Goal: Information Seeking & Learning: Learn about a topic

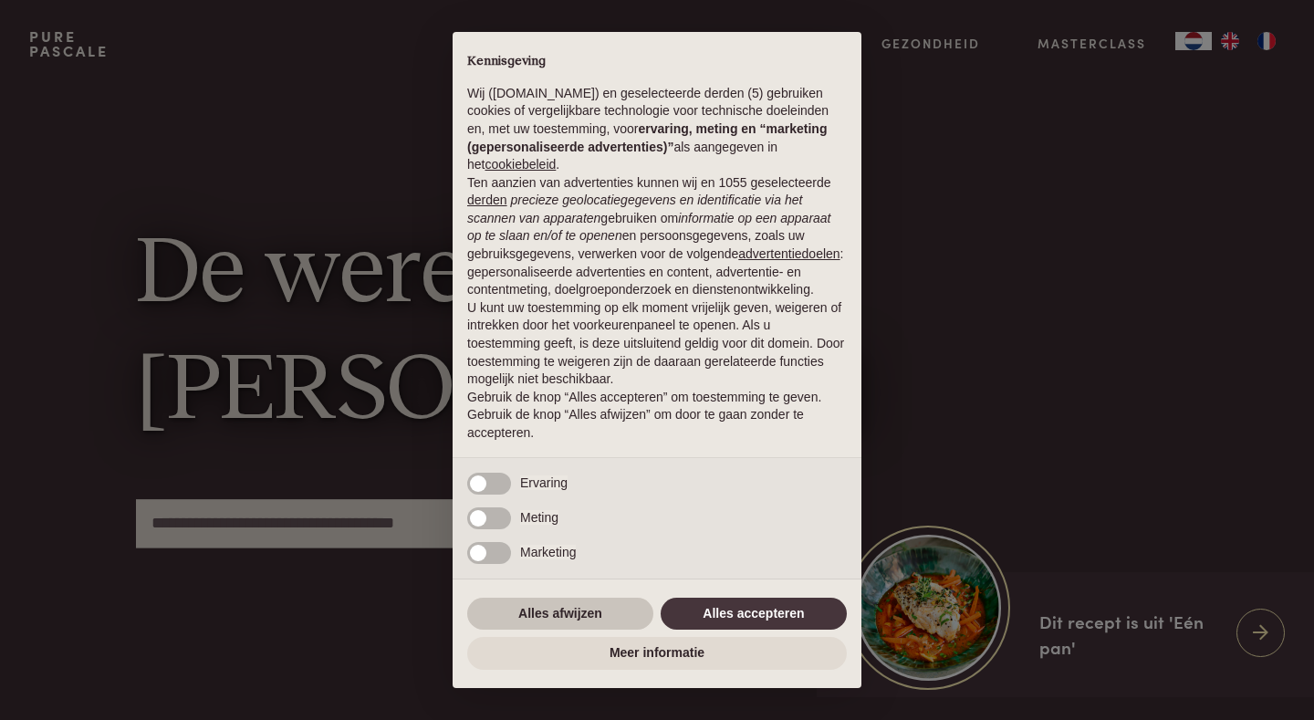
click at [563, 614] on button "Alles afwijzen" at bounding box center [560, 614] width 186 height 33
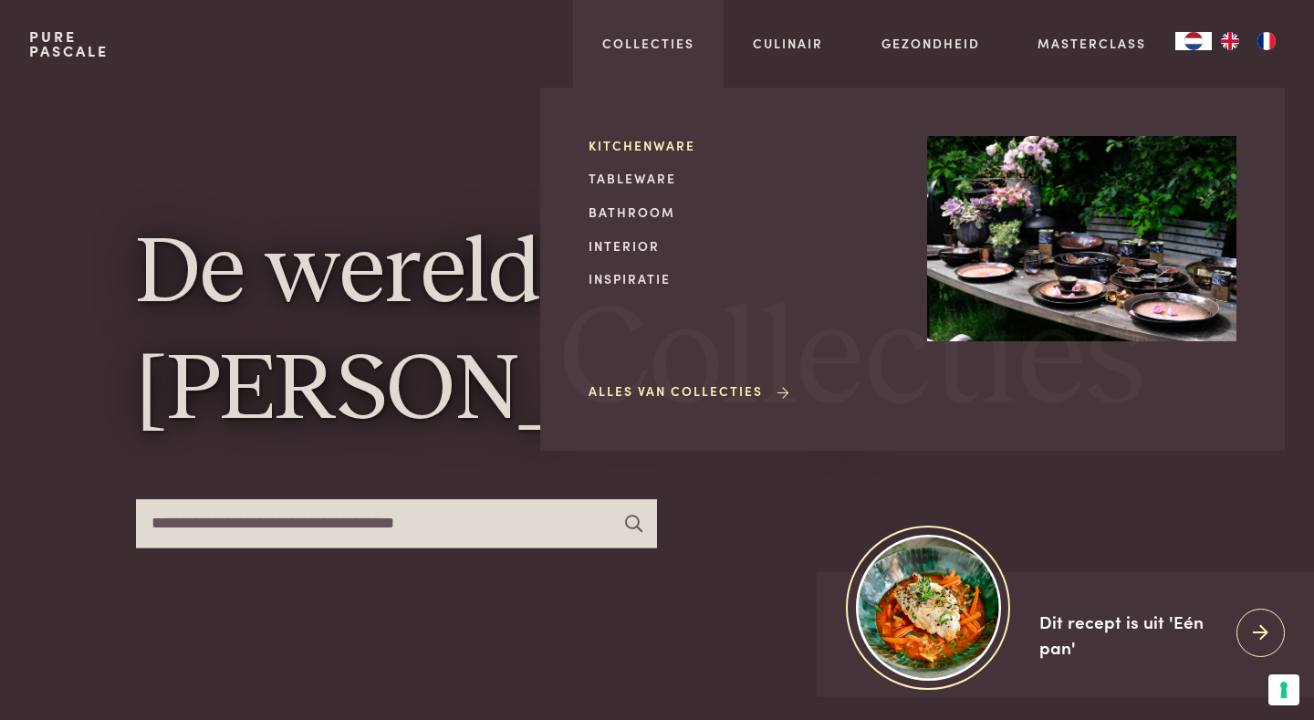
click at [628, 143] on link "Kitchenware" at bounding box center [743, 145] width 309 height 19
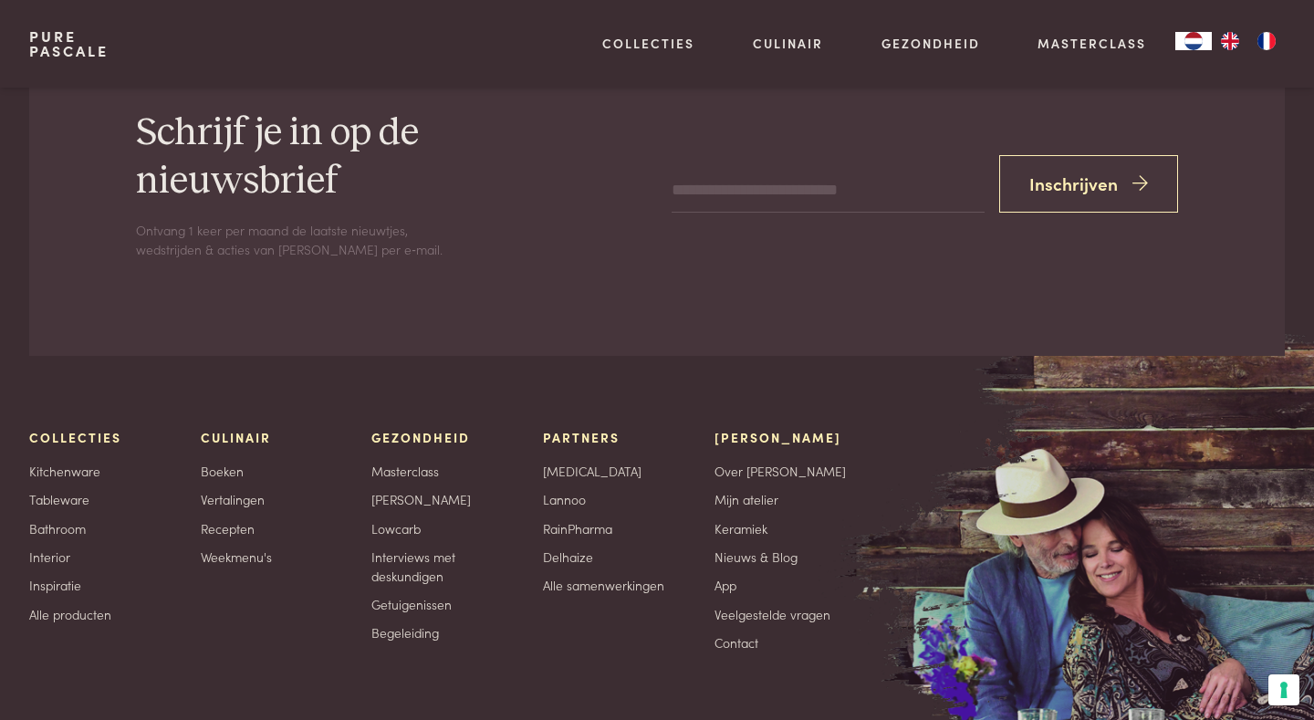
scroll to position [1521, 0]
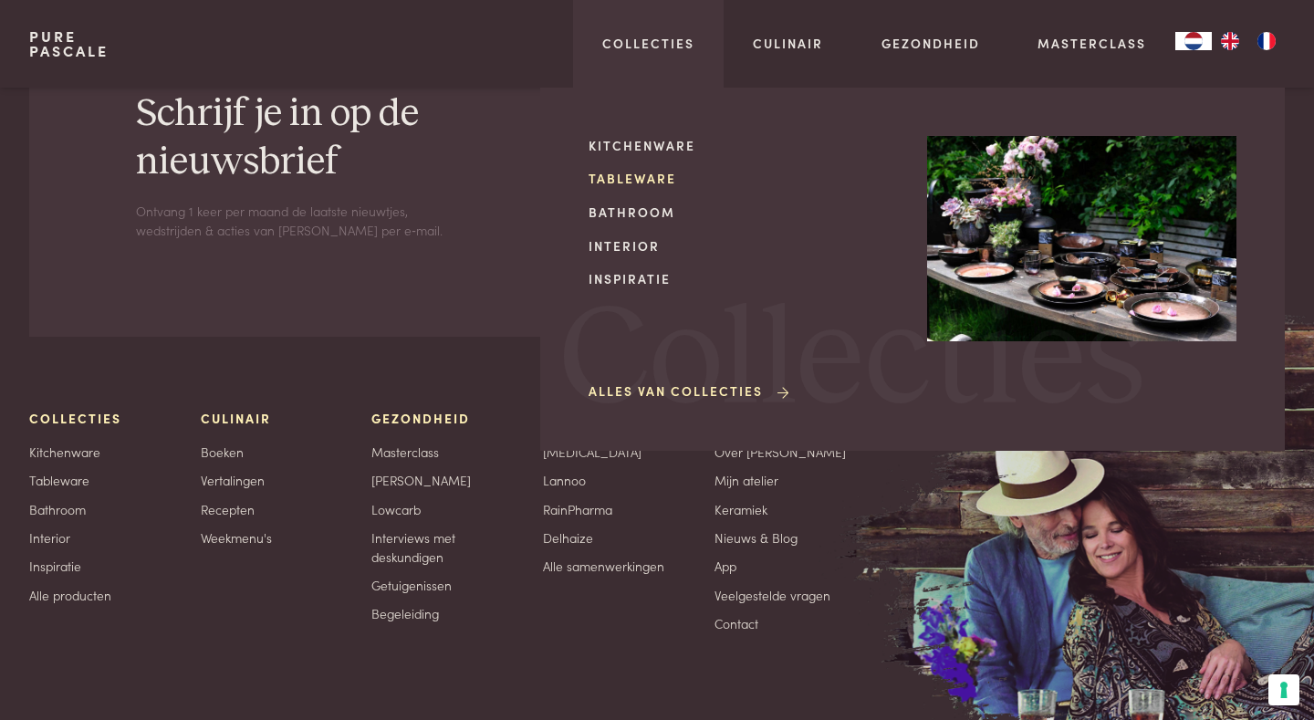
click at [627, 179] on link "Tableware" at bounding box center [743, 178] width 309 height 19
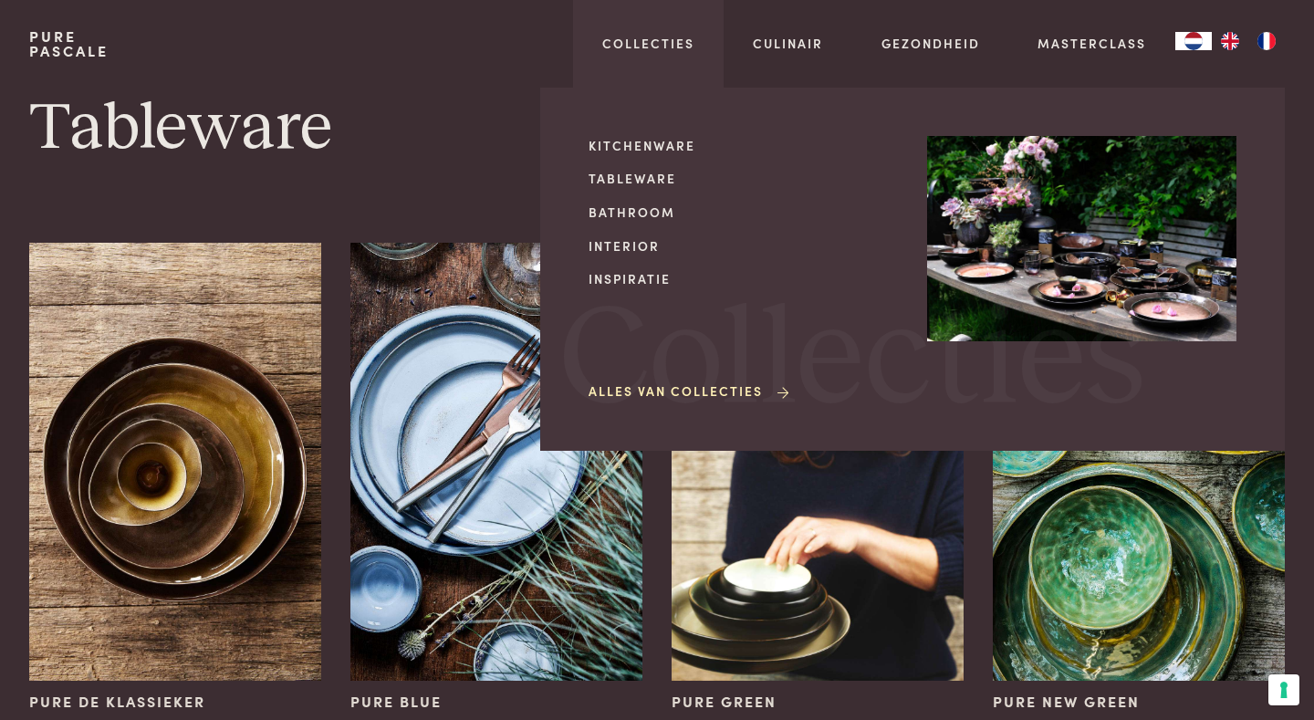
click at [658, 394] on link "Alles van Collecties" at bounding box center [691, 390] width 204 height 19
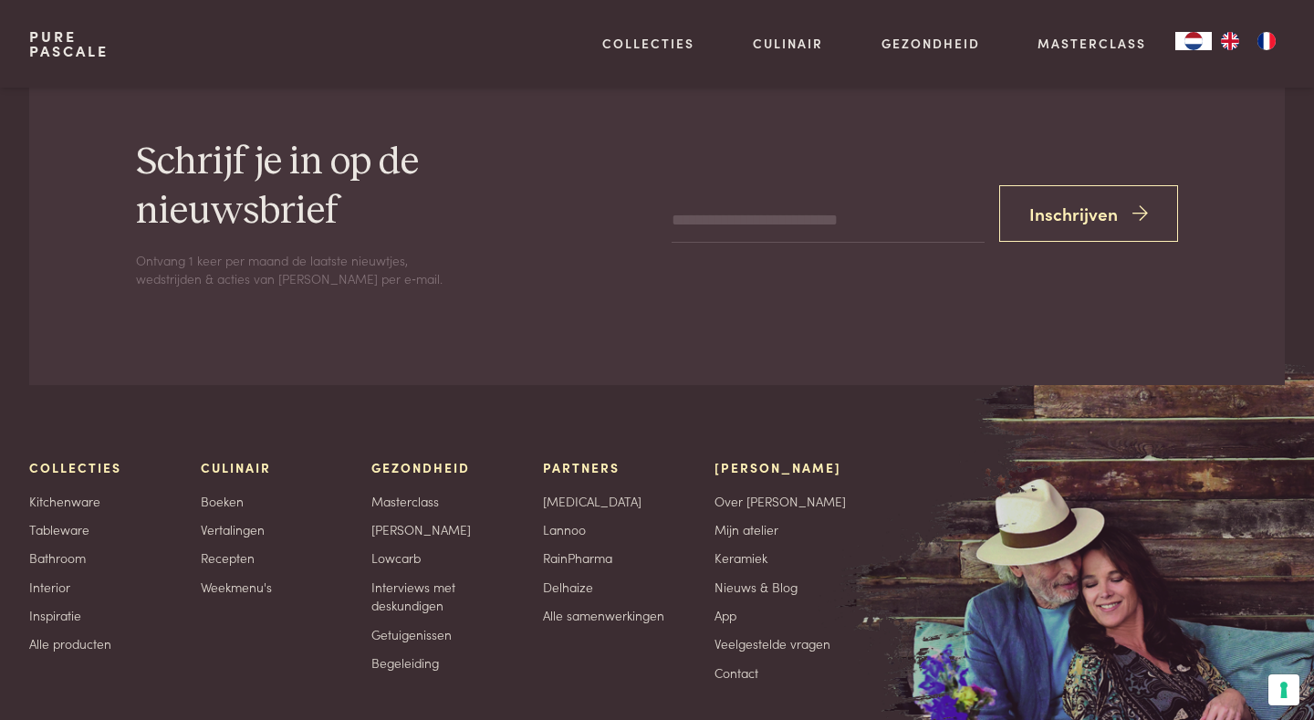
scroll to position [2885, 0]
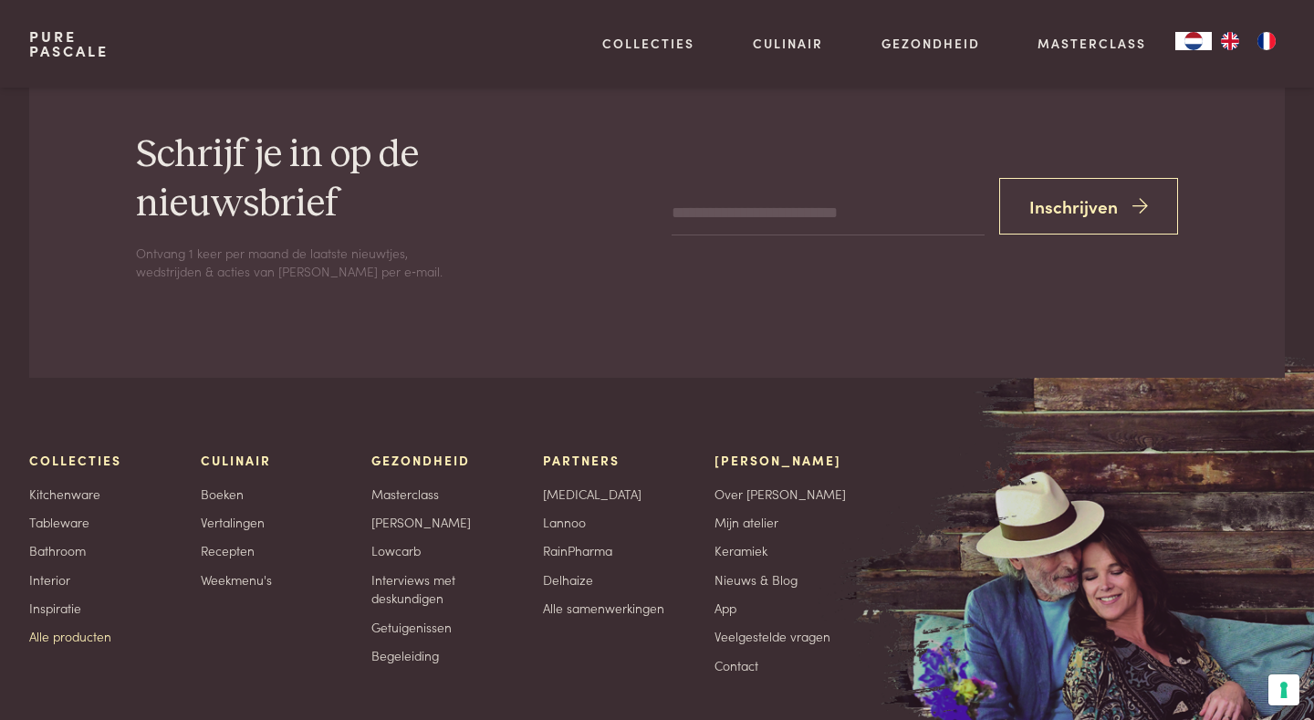
click at [89, 646] on link "Alle producten" at bounding box center [70, 636] width 82 height 19
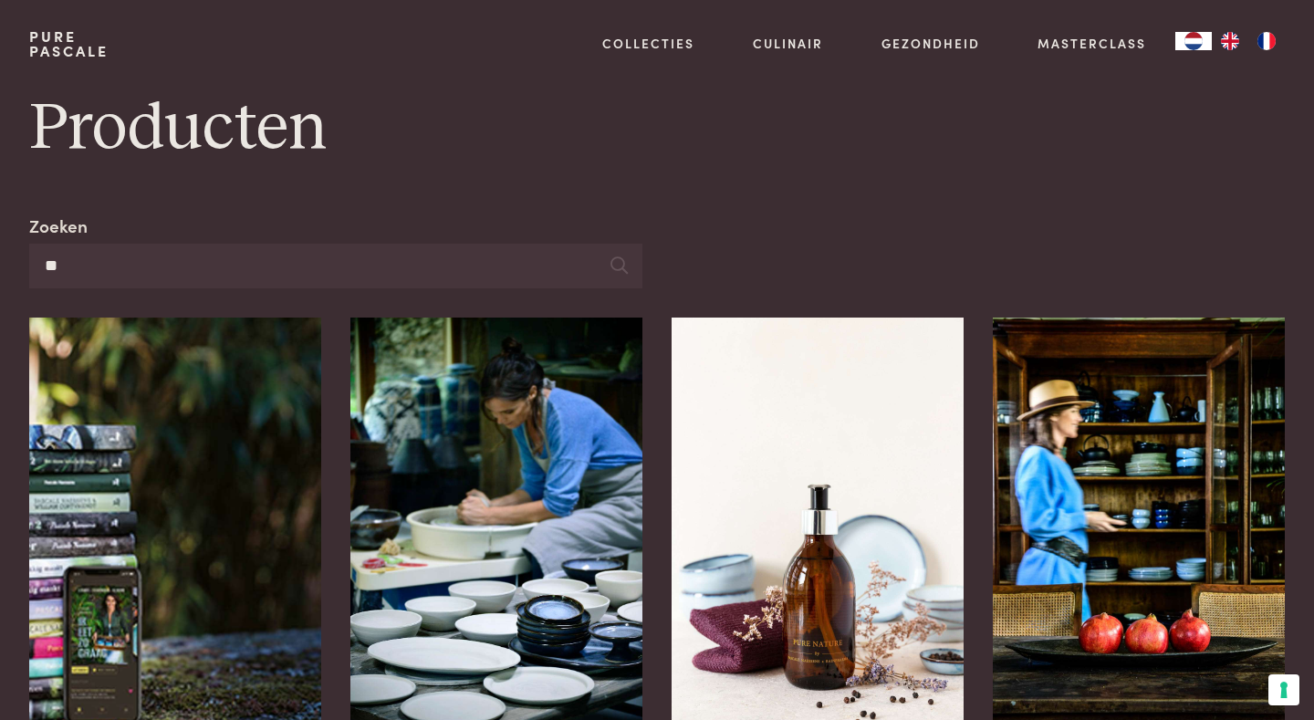
type input "*"
click at [807, 162] on h1 "Producten" at bounding box center [657, 129] width 1256 height 82
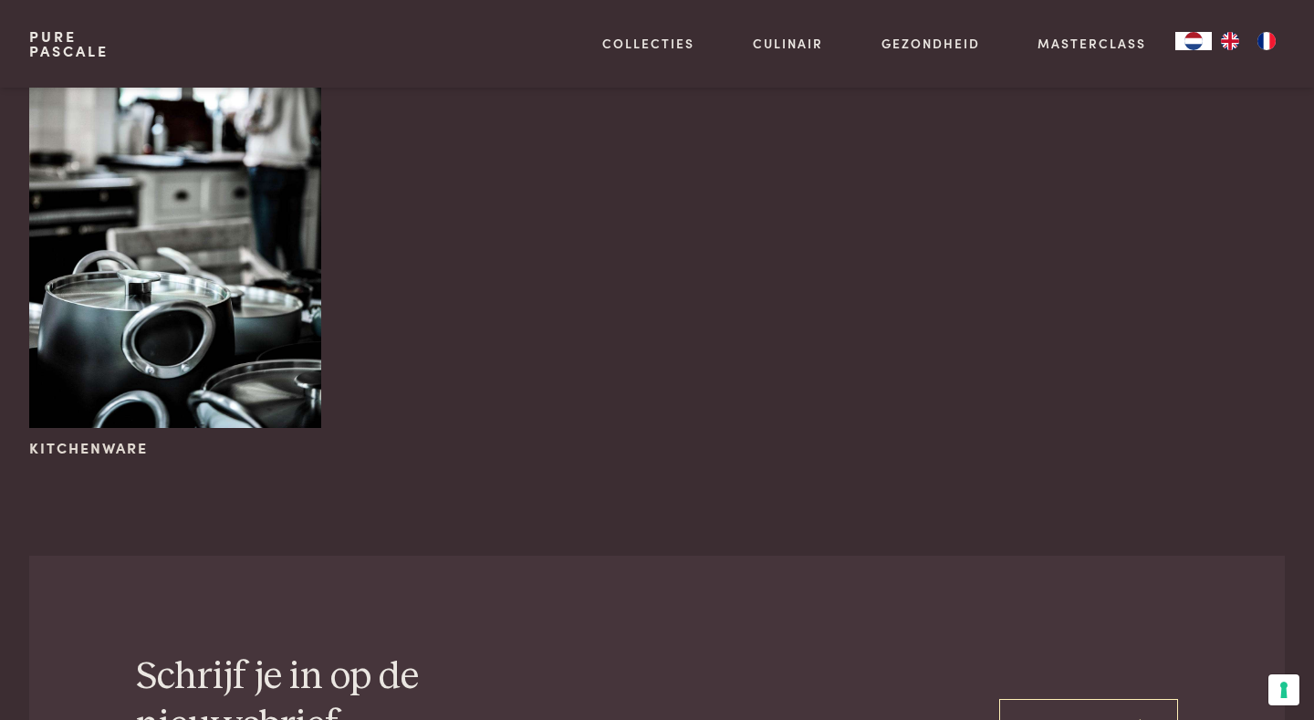
scroll to position [833, 0]
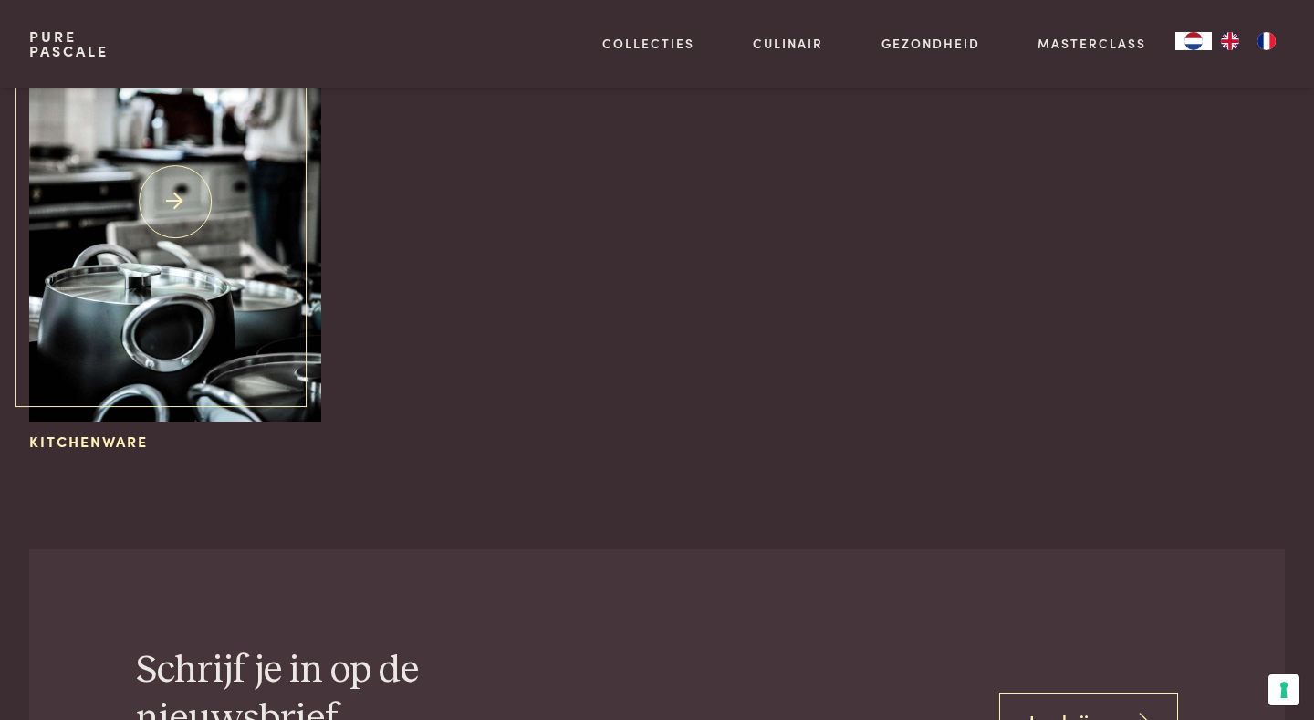
click at [181, 214] on img at bounding box center [175, 202] width 292 height 438
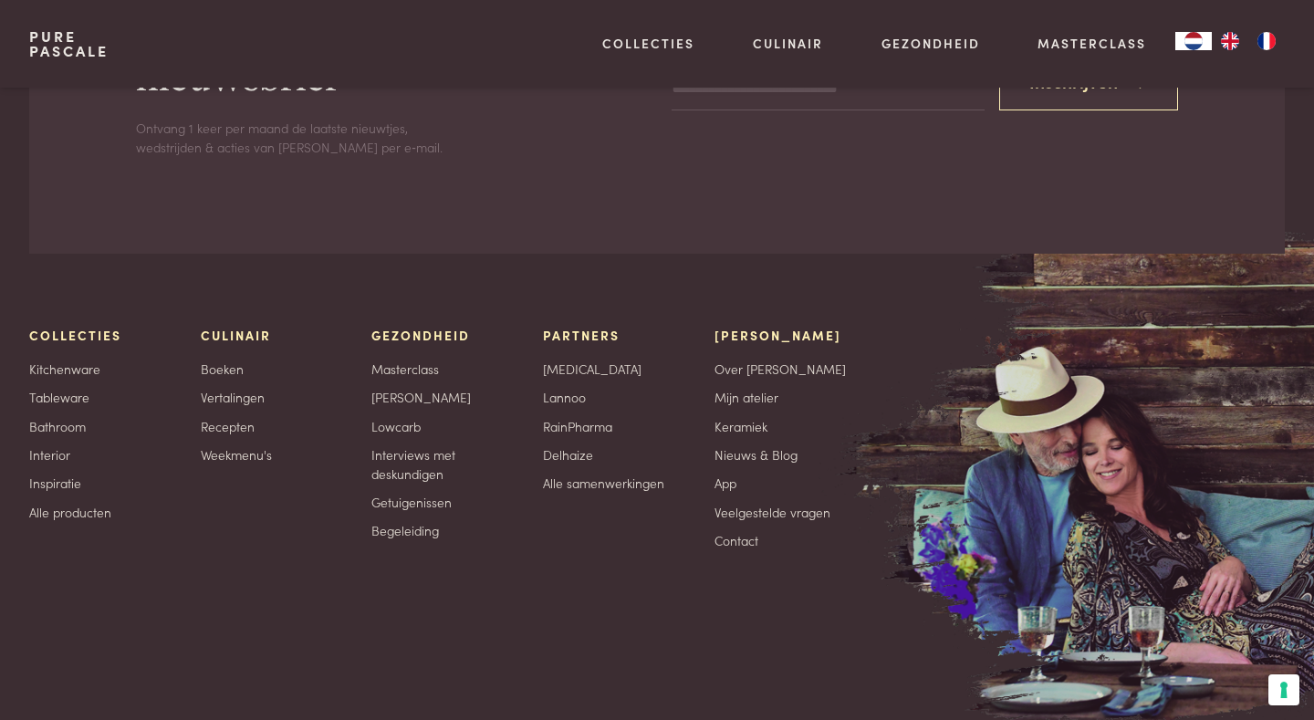
scroll to position [1611, 0]
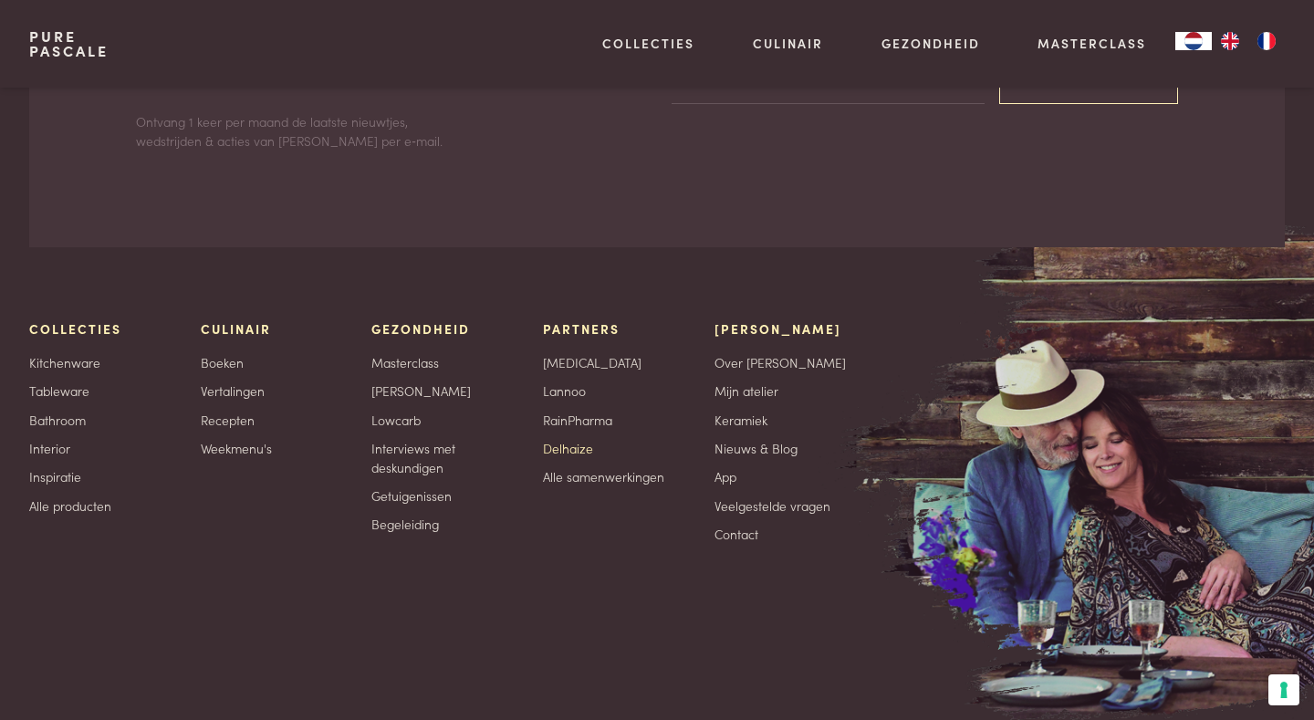
click at [563, 458] on link "Delhaize" at bounding box center [568, 448] width 50 height 19
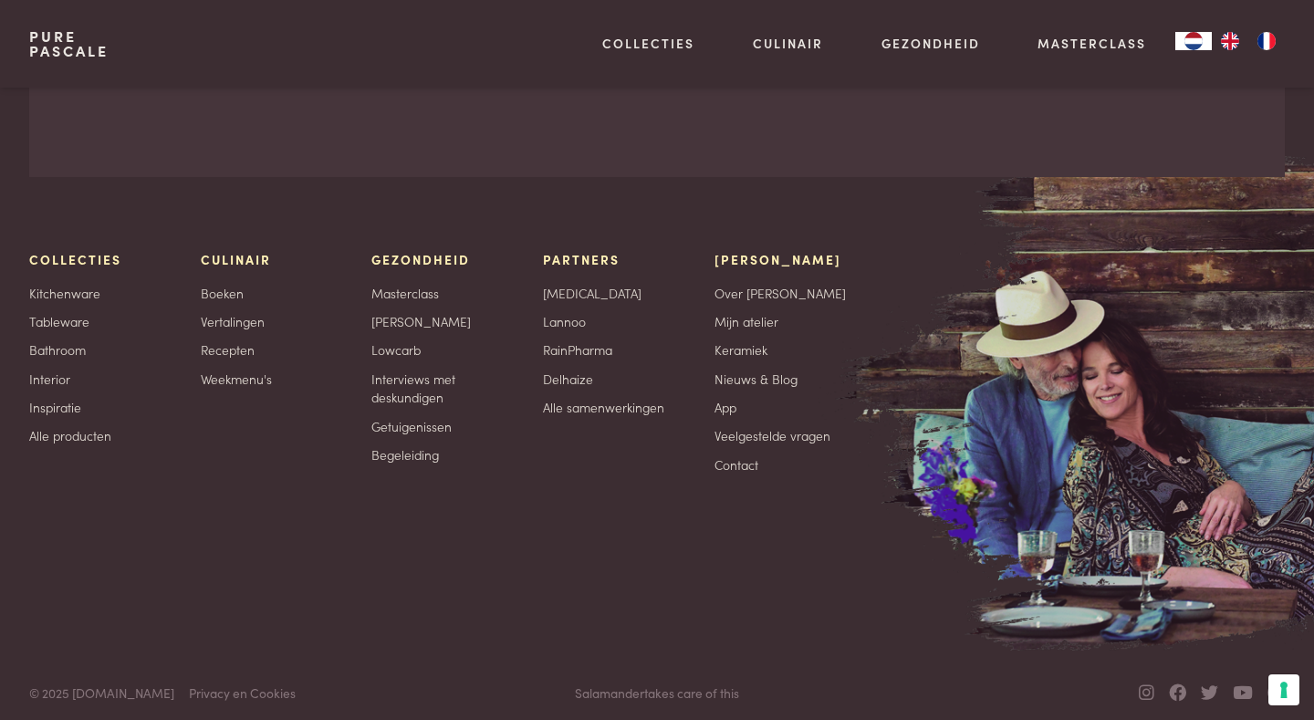
scroll to position [3408, 0]
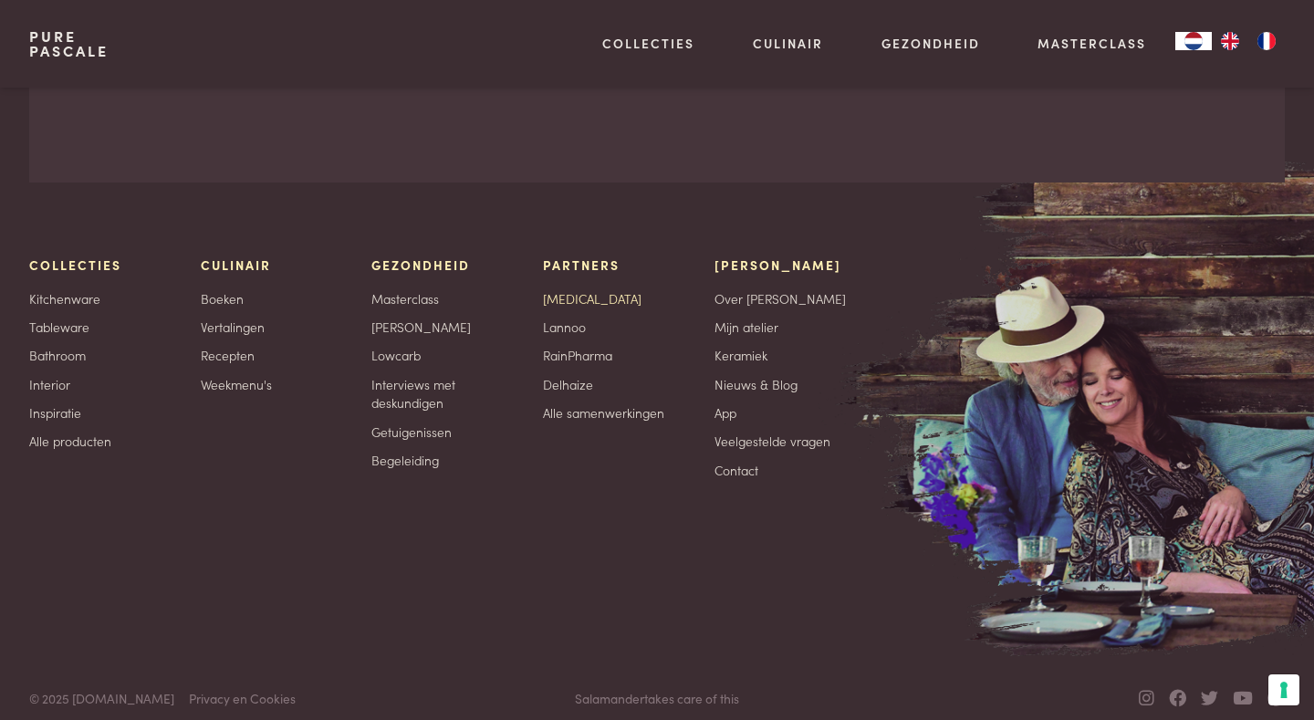
click at [562, 289] on link "[MEDICAL_DATA]" at bounding box center [592, 298] width 99 height 19
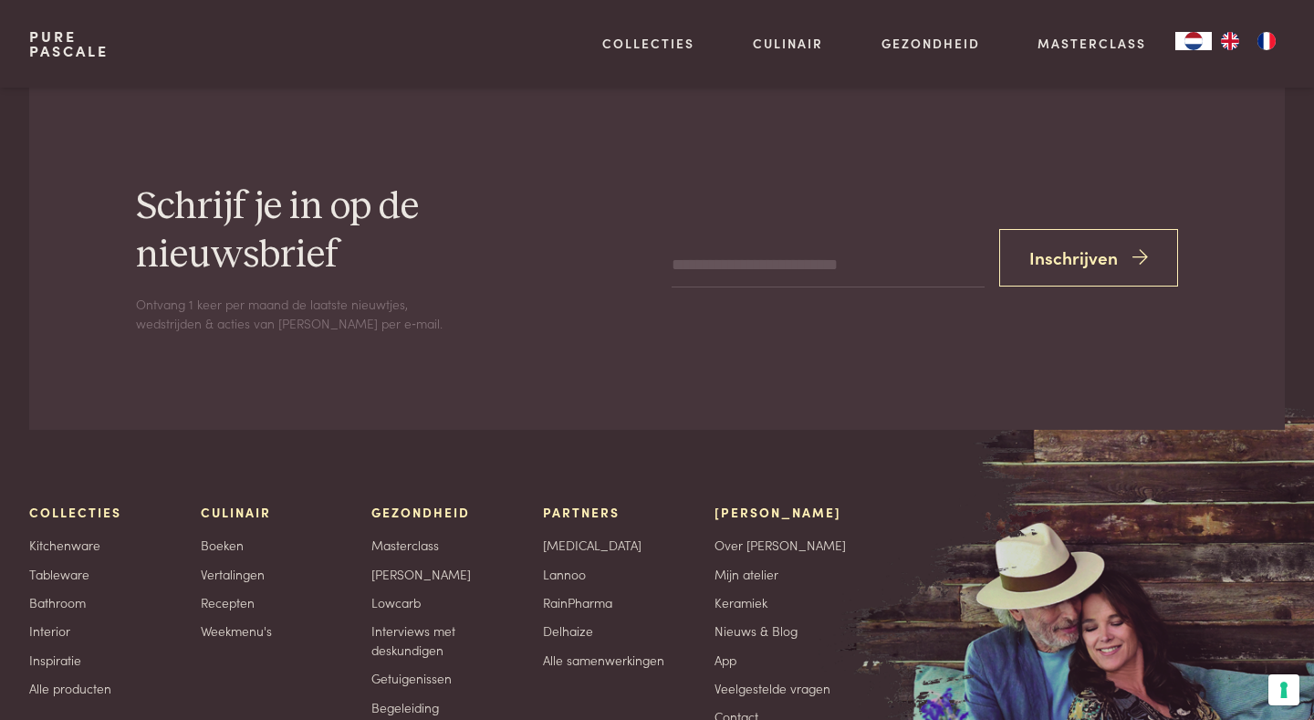
scroll to position [3583, 0]
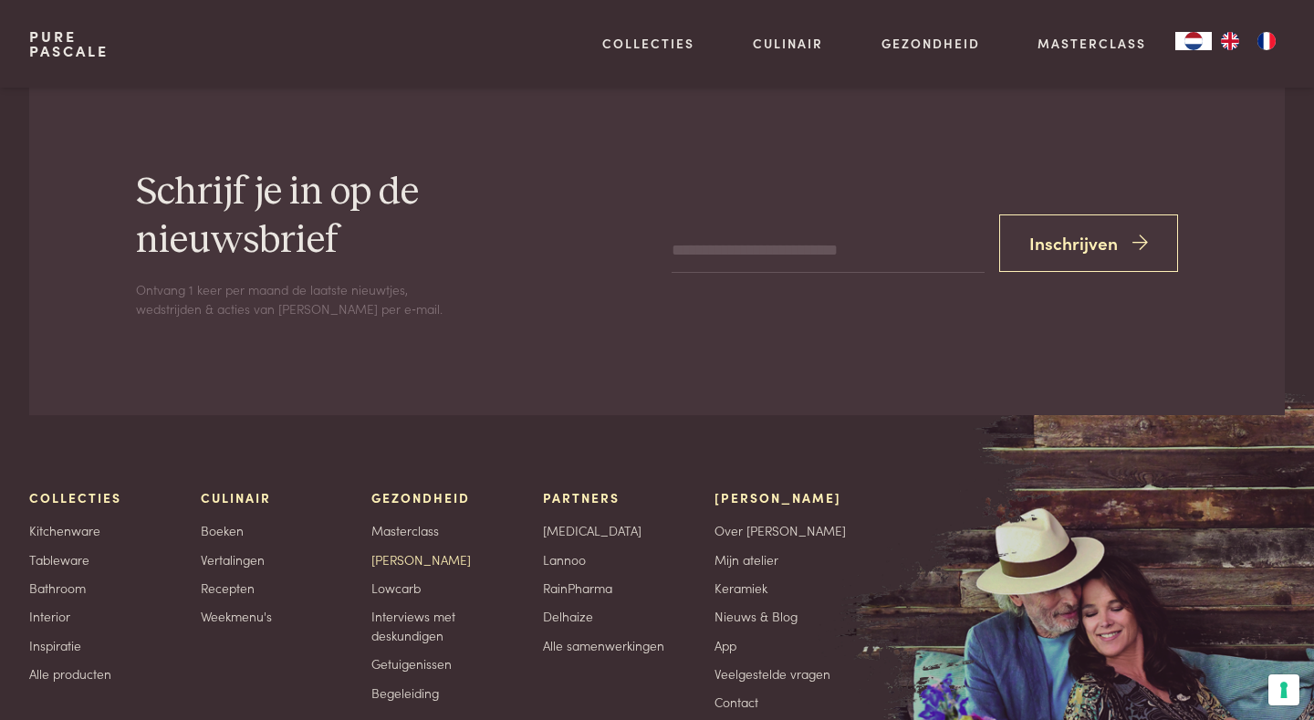
click at [394, 550] on link "[PERSON_NAME]" at bounding box center [420, 559] width 99 height 19
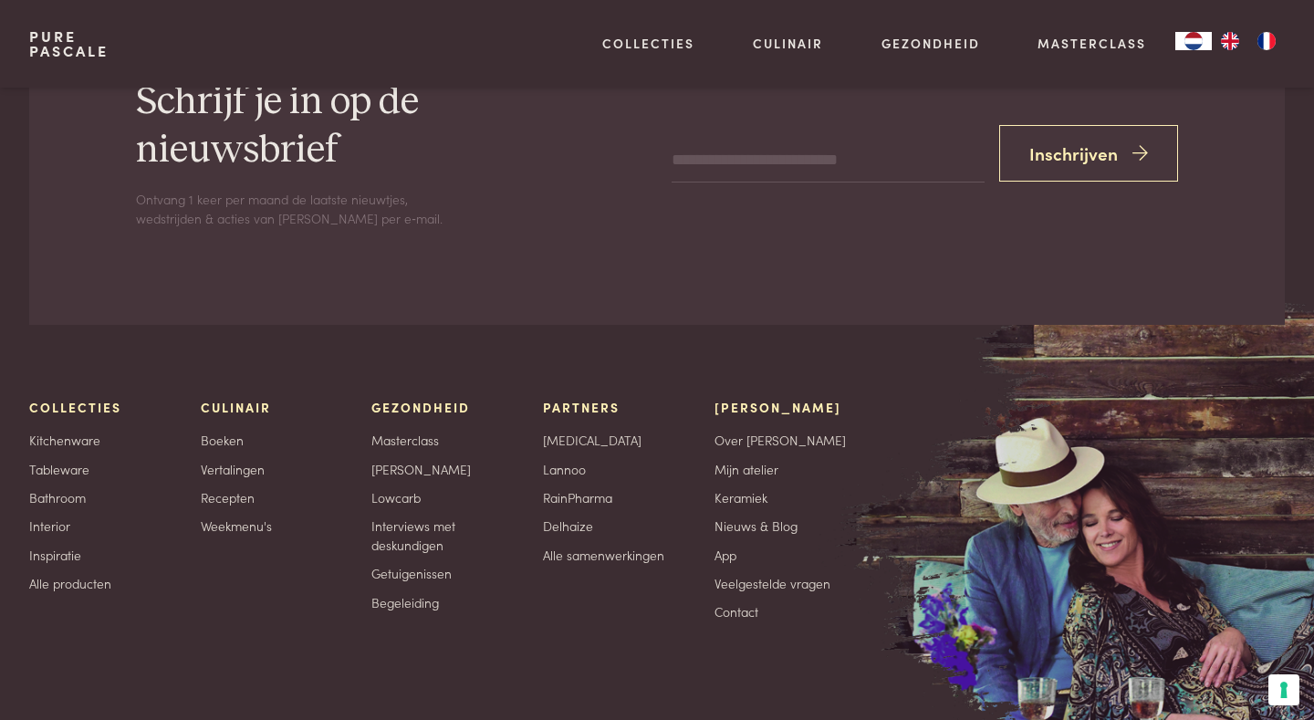
scroll to position [8074, 0]
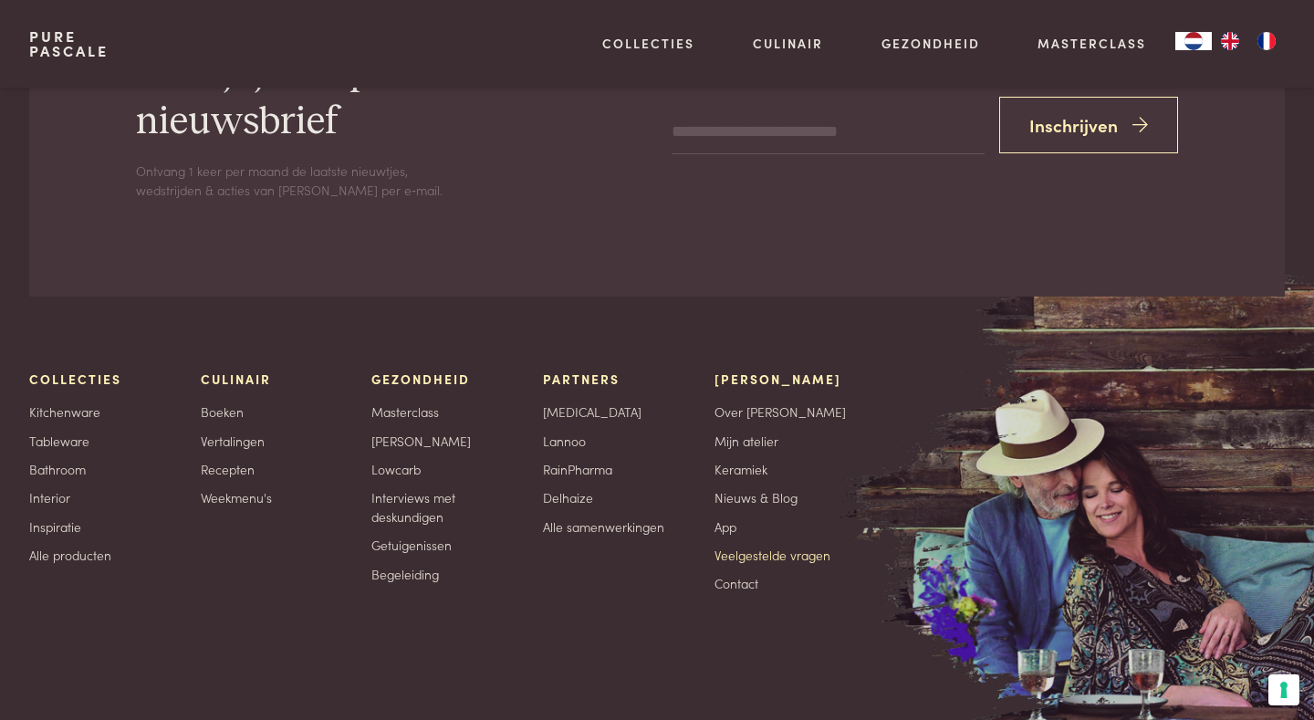
click at [745, 546] on link "Veelgestelde vragen" at bounding box center [773, 555] width 116 height 19
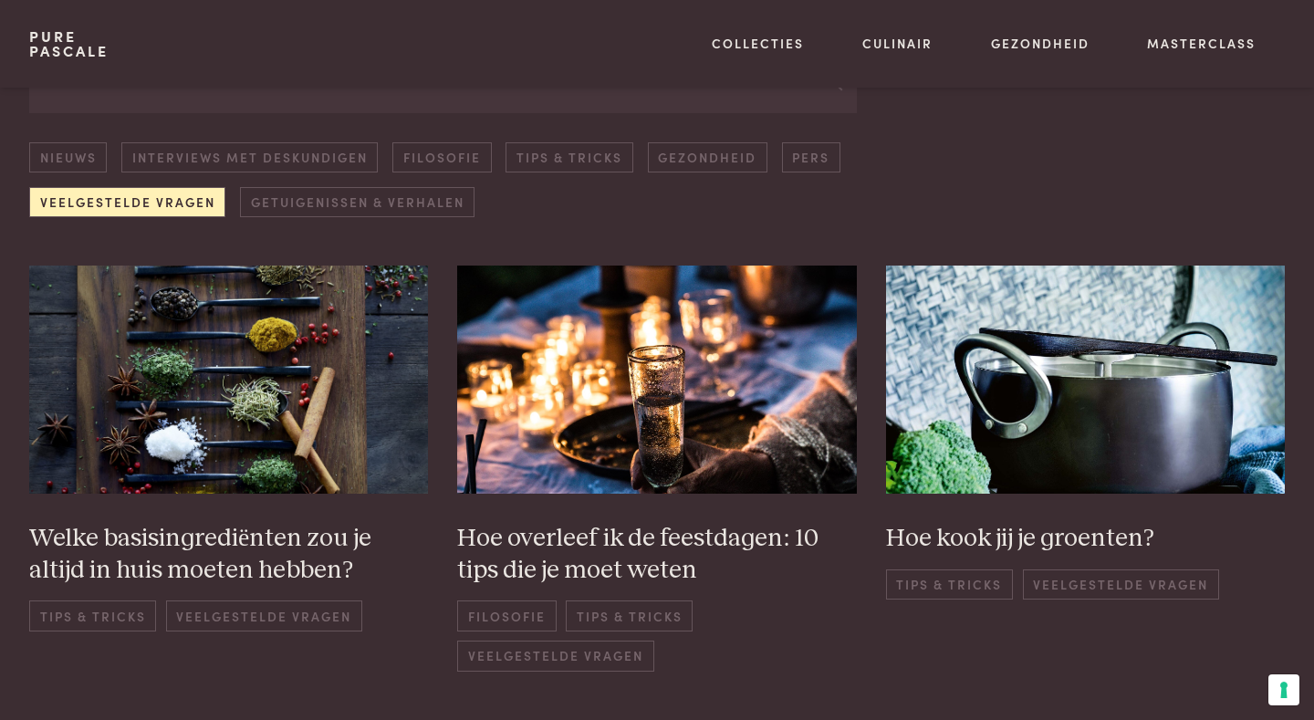
scroll to position [277, 0]
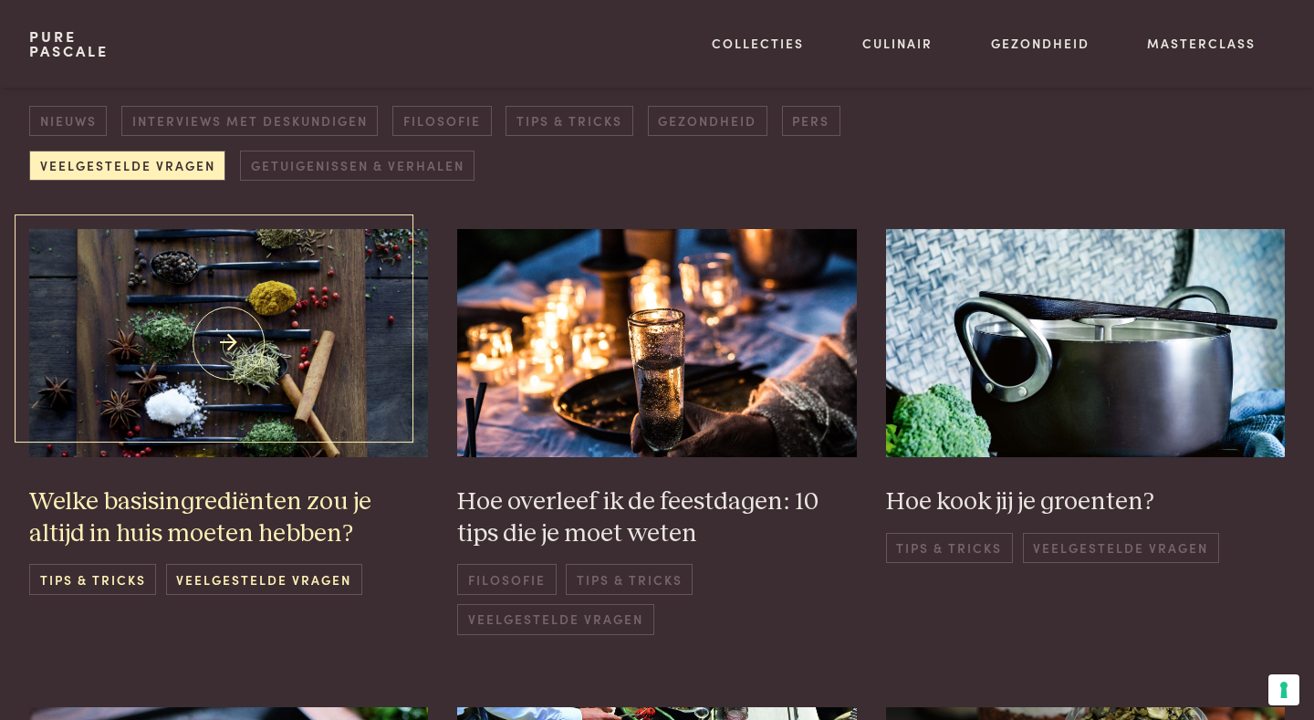
click at [230, 343] on img at bounding box center [229, 343] width 400 height 228
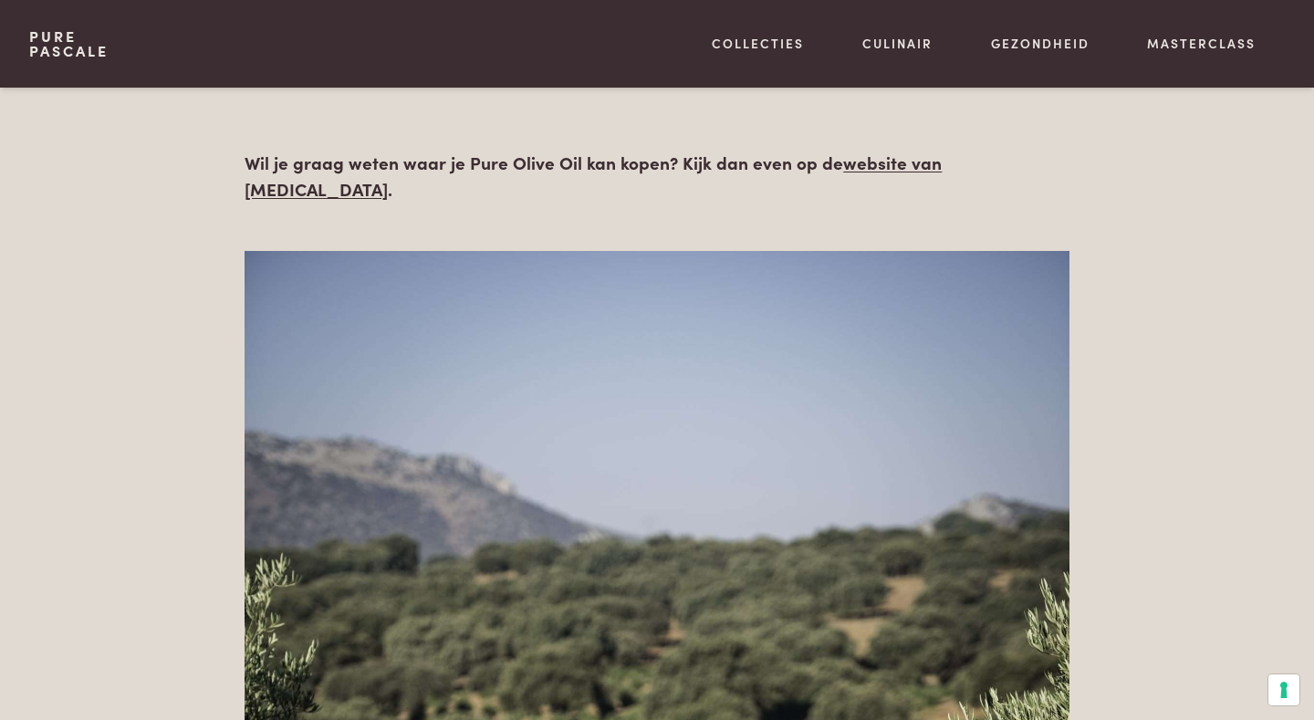
scroll to position [1317, 0]
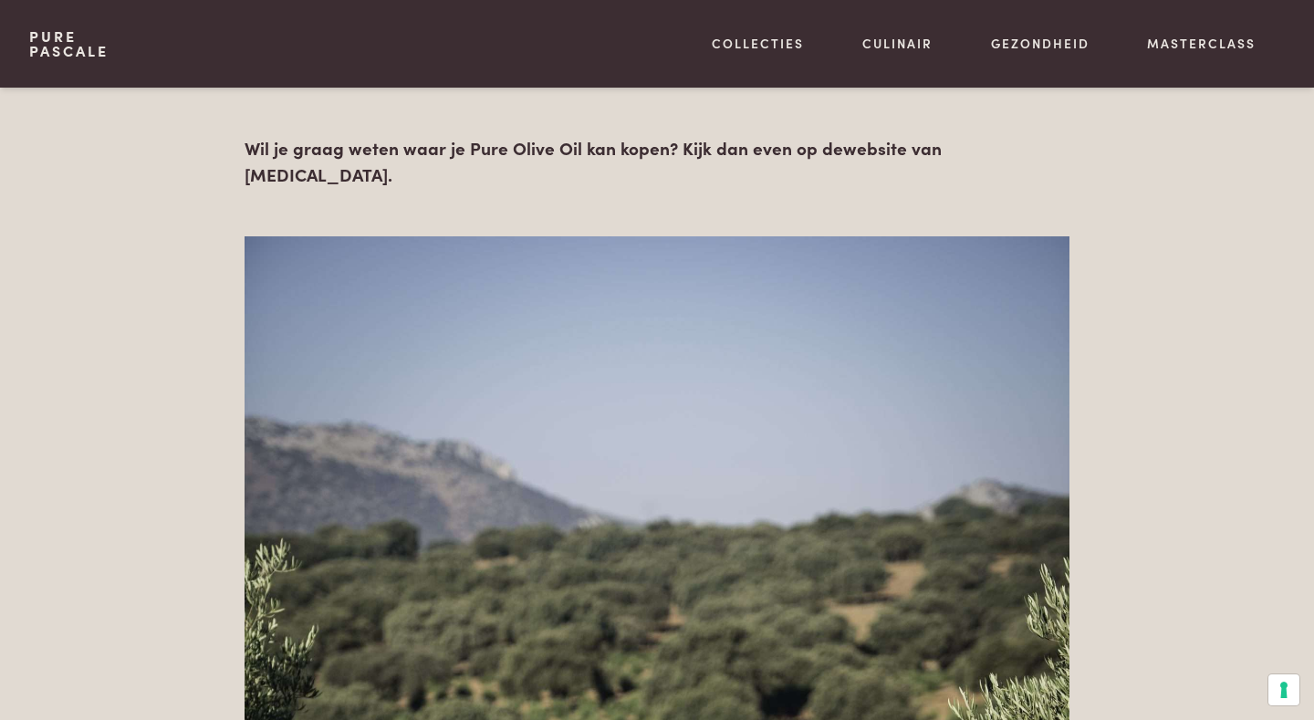
click at [921, 144] on link "website van [MEDICAL_DATA]" at bounding box center [593, 160] width 697 height 51
